Goal: Task Accomplishment & Management: Use online tool/utility

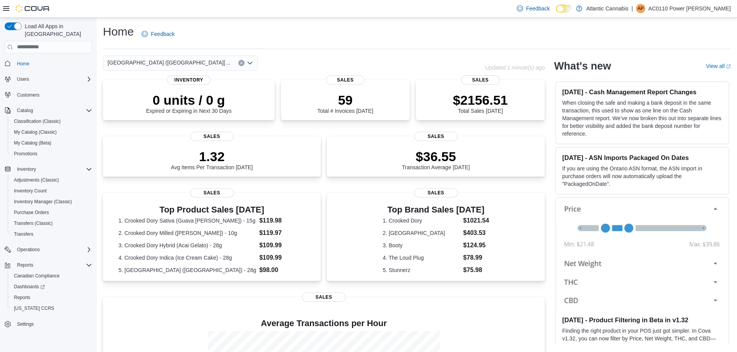
click at [249, 63] on icon "Open list of options" at bounding box center [249, 62] width 5 height 2
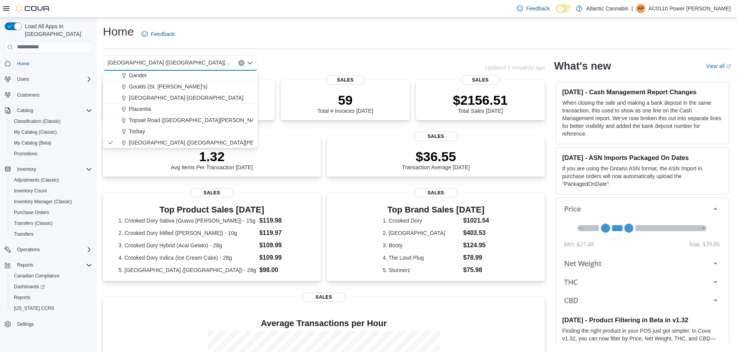
scroll to position [46, 0]
click at [154, 142] on span "[GEOGRAPHIC_DATA] ([GEOGRAPHIC_DATA][PERSON_NAME])" at bounding box center [210, 142] width 162 height 8
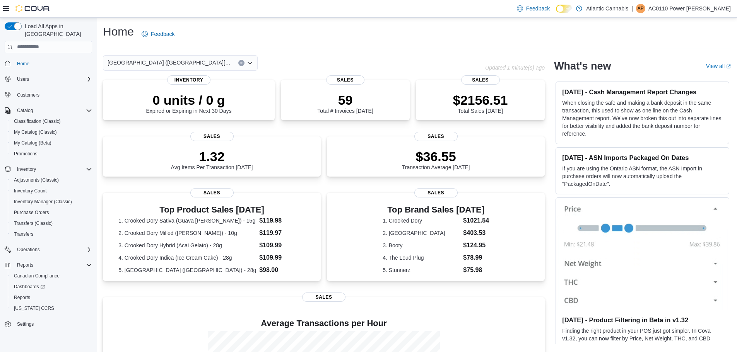
click at [252, 64] on icon "Open list of options" at bounding box center [250, 63] width 6 height 6
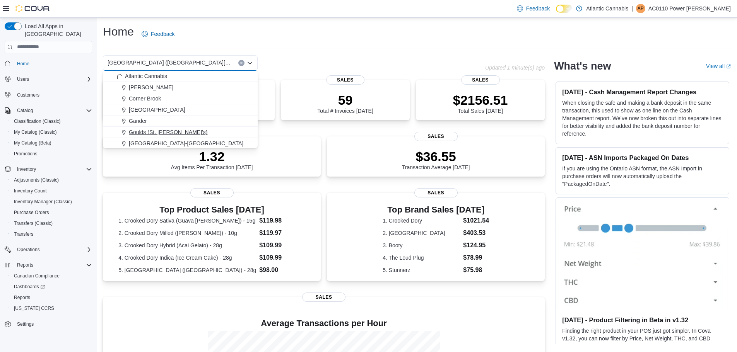
click at [161, 130] on span "Goulds (St. [PERSON_NAME]'s)" at bounding box center [168, 132] width 78 height 8
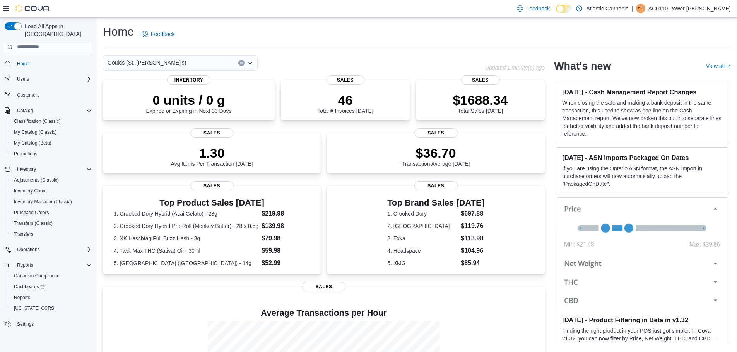
click at [249, 61] on icon "Open list of options" at bounding box center [250, 63] width 6 height 6
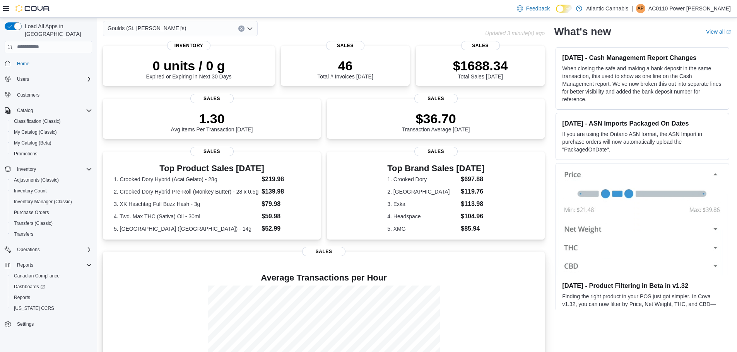
scroll to position [94, 0]
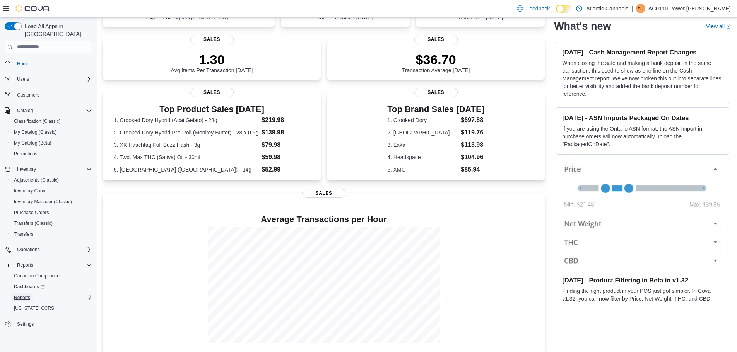
click at [24, 295] on span "Reports" at bounding box center [22, 298] width 16 height 6
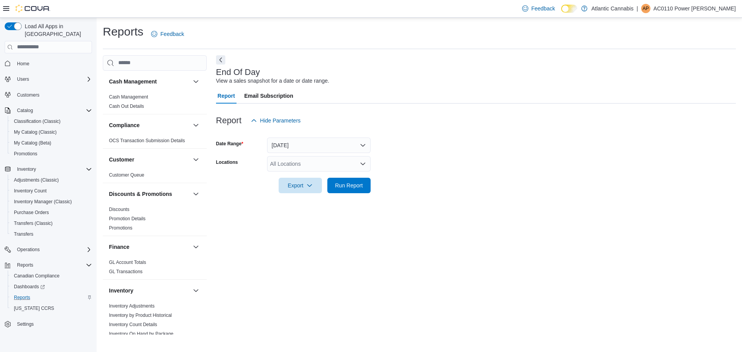
scroll to position [231, 0]
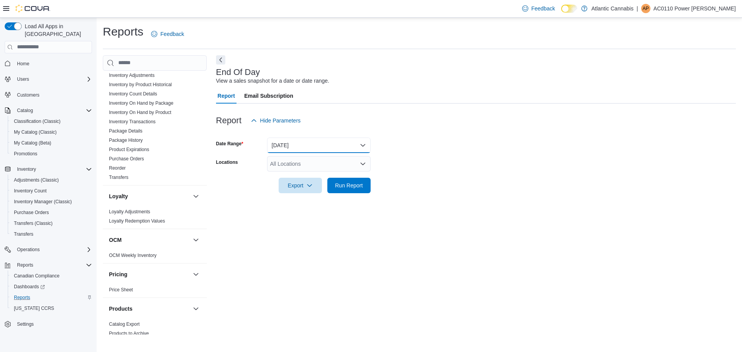
click at [361, 143] on button "[DATE]" at bounding box center [319, 145] width 104 height 15
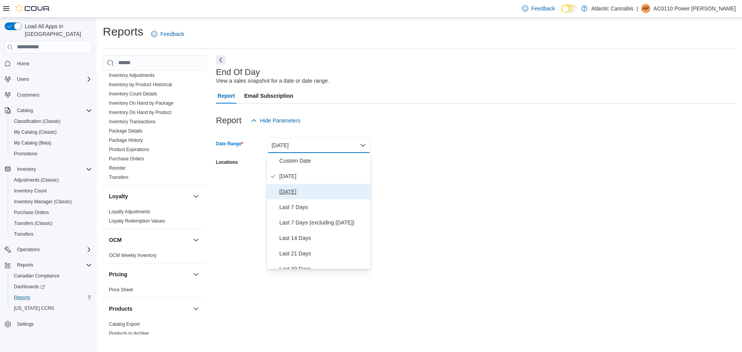
click at [300, 192] on span "[DATE]" at bounding box center [324, 191] width 88 height 9
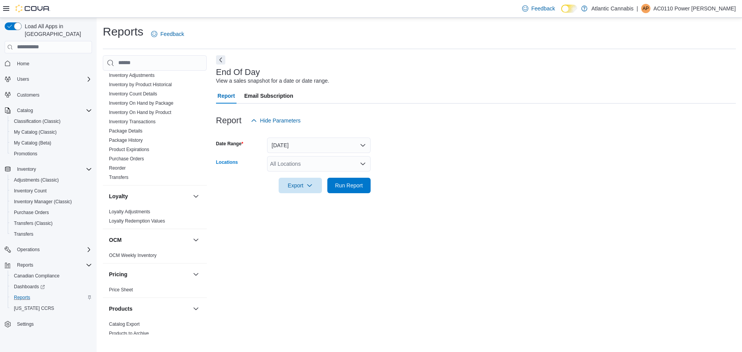
click at [365, 164] on icon "Open list of options" at bounding box center [363, 164] width 6 height 6
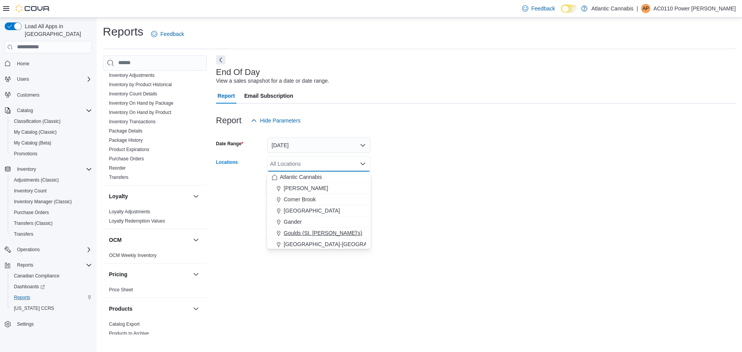
click at [304, 235] on span "Goulds (St. [PERSON_NAME]'s)" at bounding box center [323, 233] width 78 height 8
click at [532, 236] on div "End Of Day View a sales snapshot for a date or date range. Report Email Subscri…" at bounding box center [476, 195] width 520 height 280
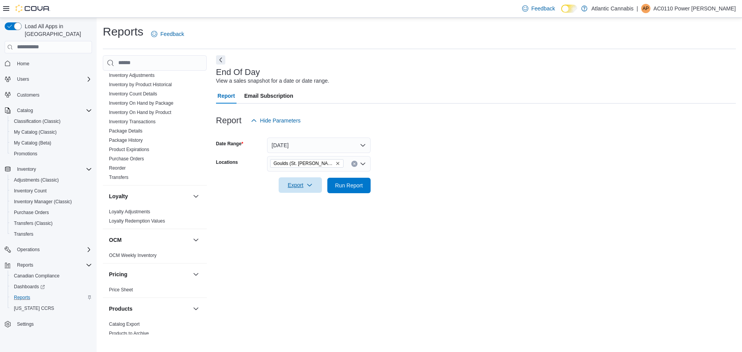
click at [310, 184] on icon "button" at bounding box center [310, 185] width 6 height 6
click at [300, 215] on span "Export to Pdf" at bounding box center [301, 216] width 35 height 6
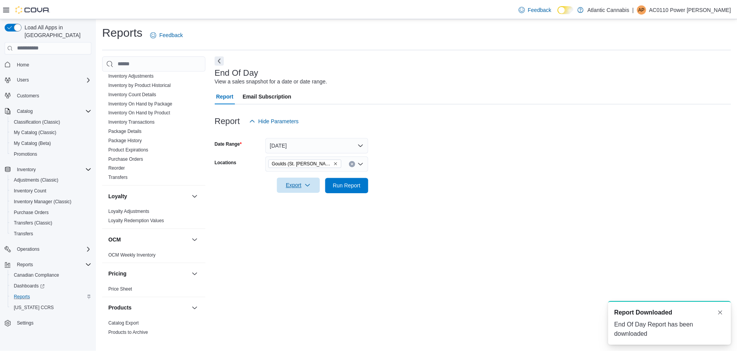
scroll to position [0, 0]
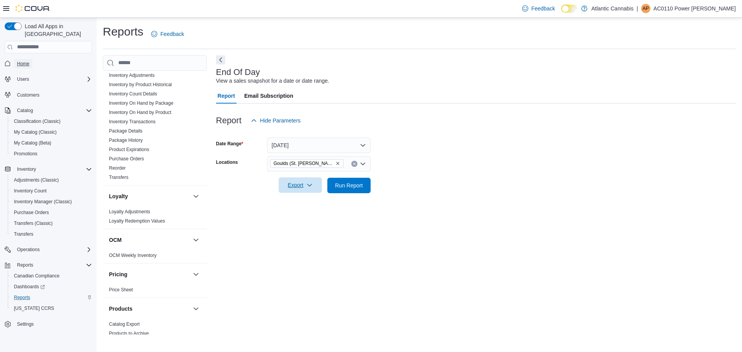
click at [25, 61] on span "Home" at bounding box center [23, 64] width 12 height 6
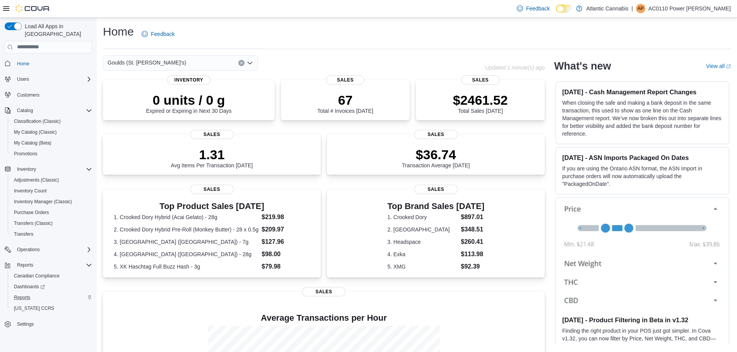
click at [250, 62] on icon "Open list of options" at bounding box center [250, 63] width 6 height 6
click at [250, 63] on icon "Open list of options" at bounding box center [250, 63] width 6 height 6
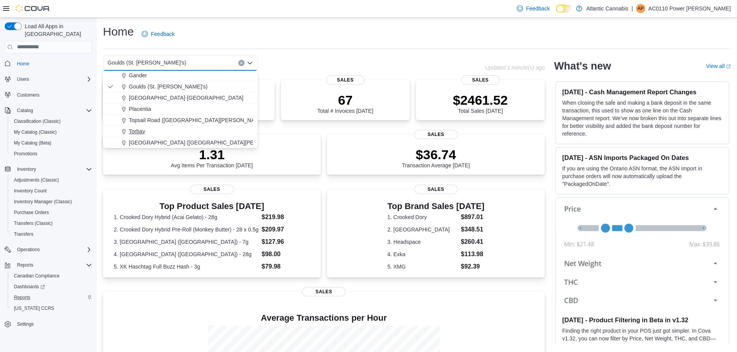
scroll to position [46, 0]
click at [149, 143] on span "[GEOGRAPHIC_DATA] ([GEOGRAPHIC_DATA][PERSON_NAME])" at bounding box center [210, 142] width 162 height 8
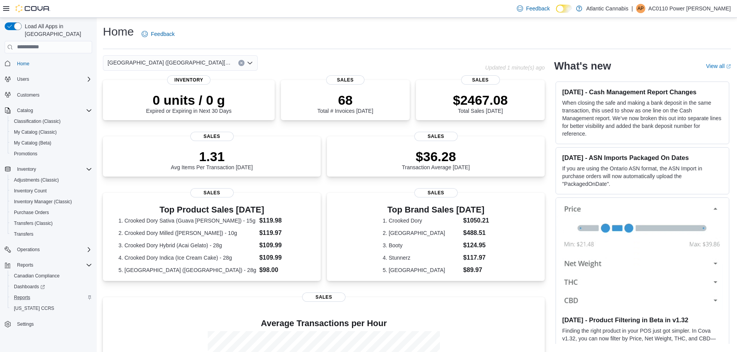
click at [249, 63] on icon "Open list of options" at bounding box center [249, 62] width 5 height 2
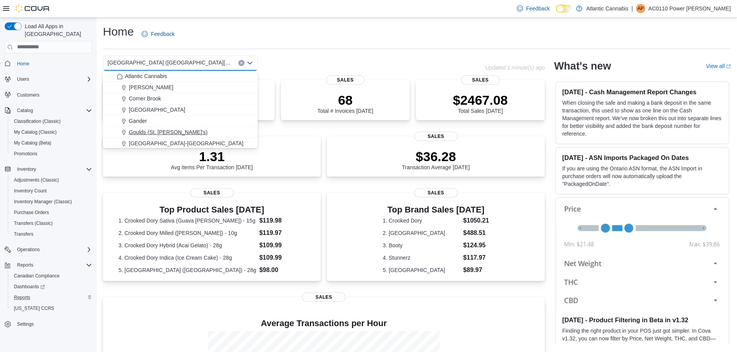
click at [142, 132] on span "Goulds (St. [PERSON_NAME]'s)" at bounding box center [168, 132] width 78 height 8
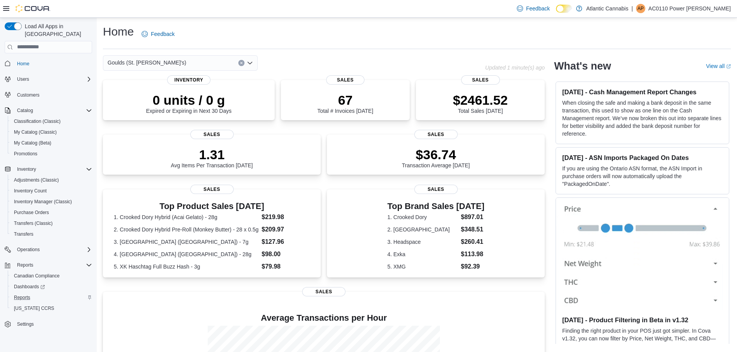
click at [250, 63] on icon "Open list of options" at bounding box center [250, 63] width 6 height 6
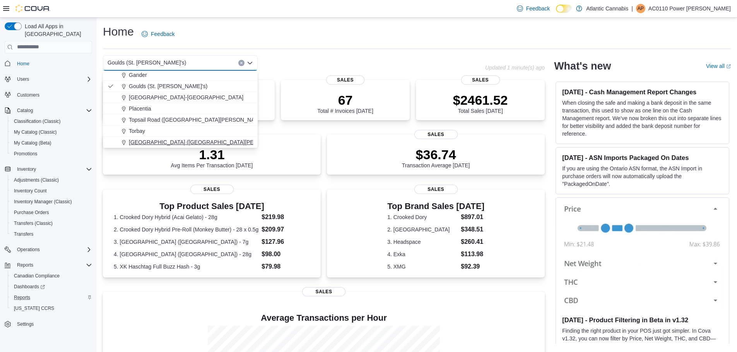
click at [159, 142] on span "[GEOGRAPHIC_DATA] ([GEOGRAPHIC_DATA][PERSON_NAME])" at bounding box center [210, 142] width 162 height 8
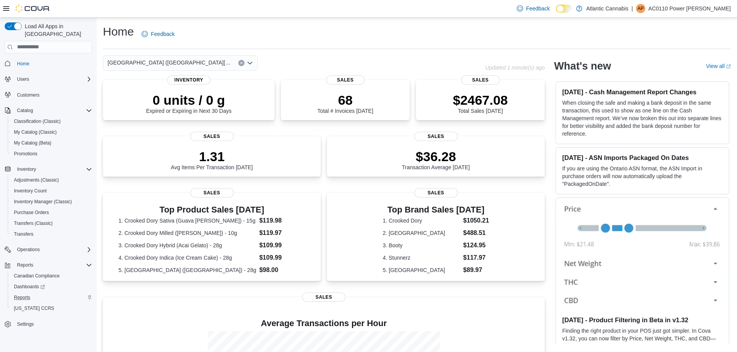
click at [249, 61] on icon "Open list of options" at bounding box center [250, 63] width 6 height 6
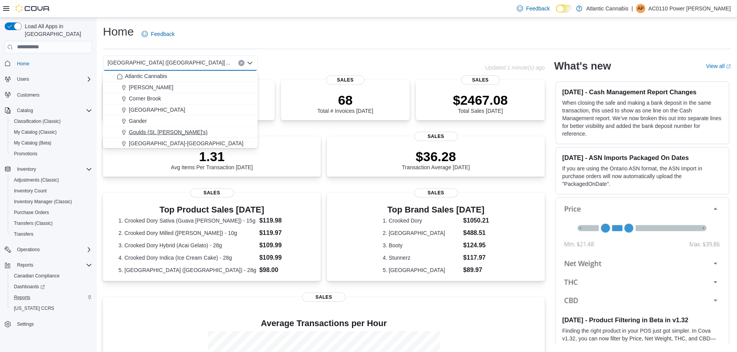
click at [157, 131] on span "Goulds (St. [PERSON_NAME]'s)" at bounding box center [168, 132] width 78 height 8
